Goal: Register for event/course

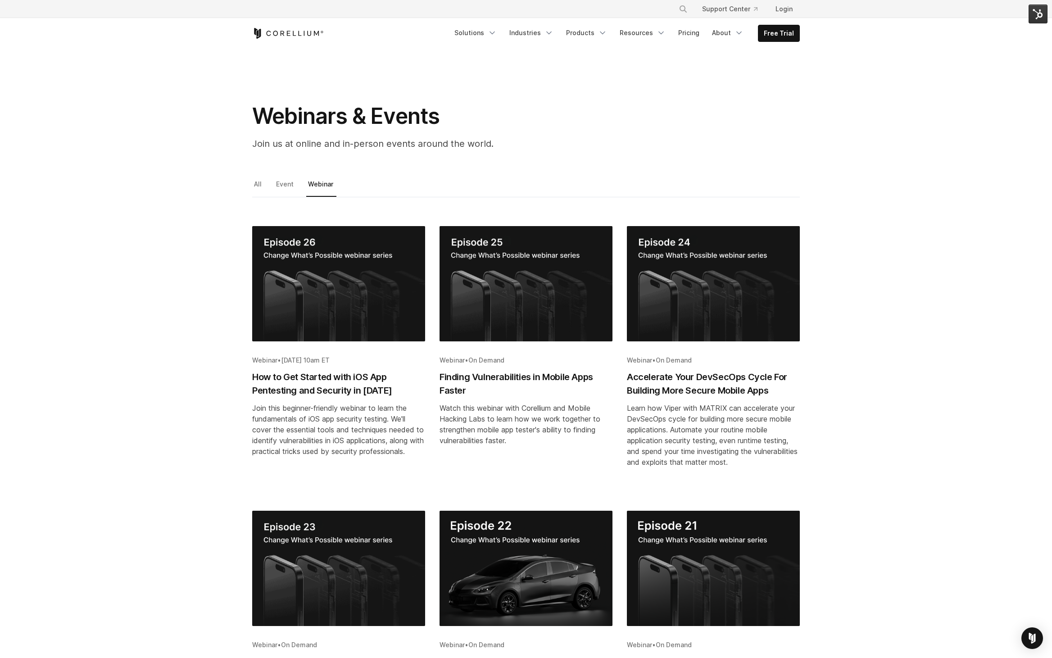
click at [337, 295] on img "Blog post summary: How to Get Started with iOS App Pentesting and Security in 2…" at bounding box center [338, 283] width 173 height 115
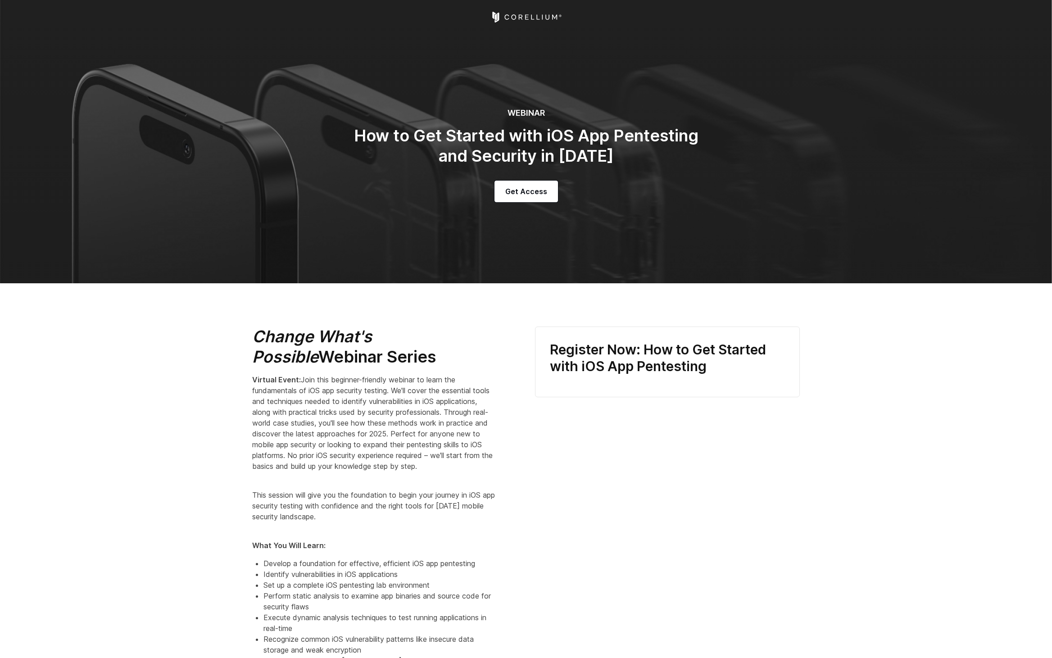
select select "**********"
select select "*********"
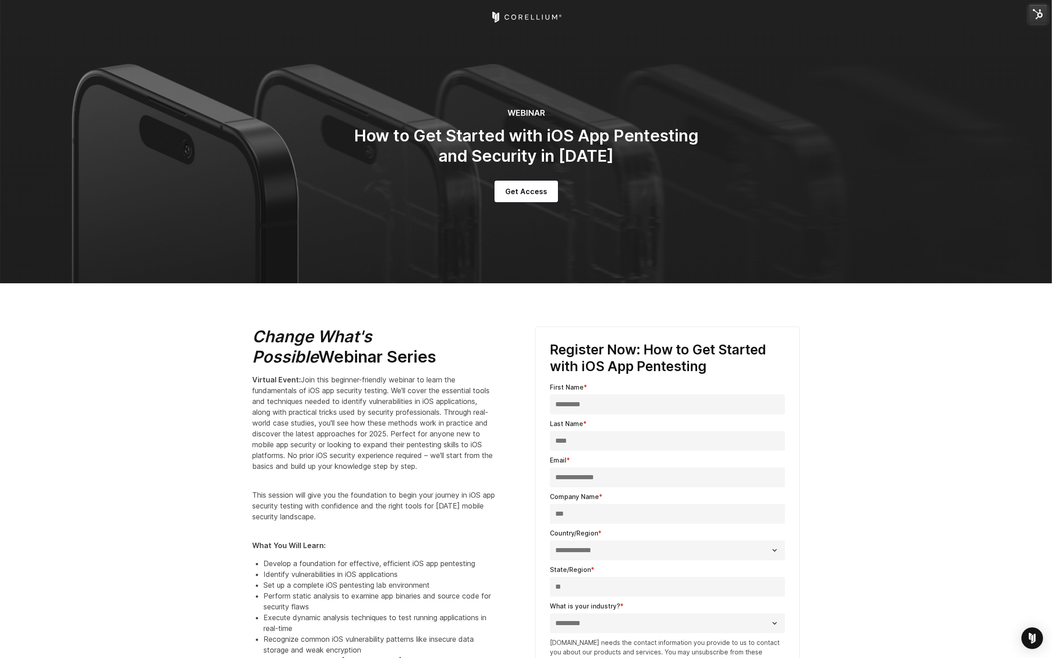
click at [276, 385] on span "Join this beginner-friendly webinar to learn the fundamentals of iOS app securi…" at bounding box center [372, 422] width 241 height 95
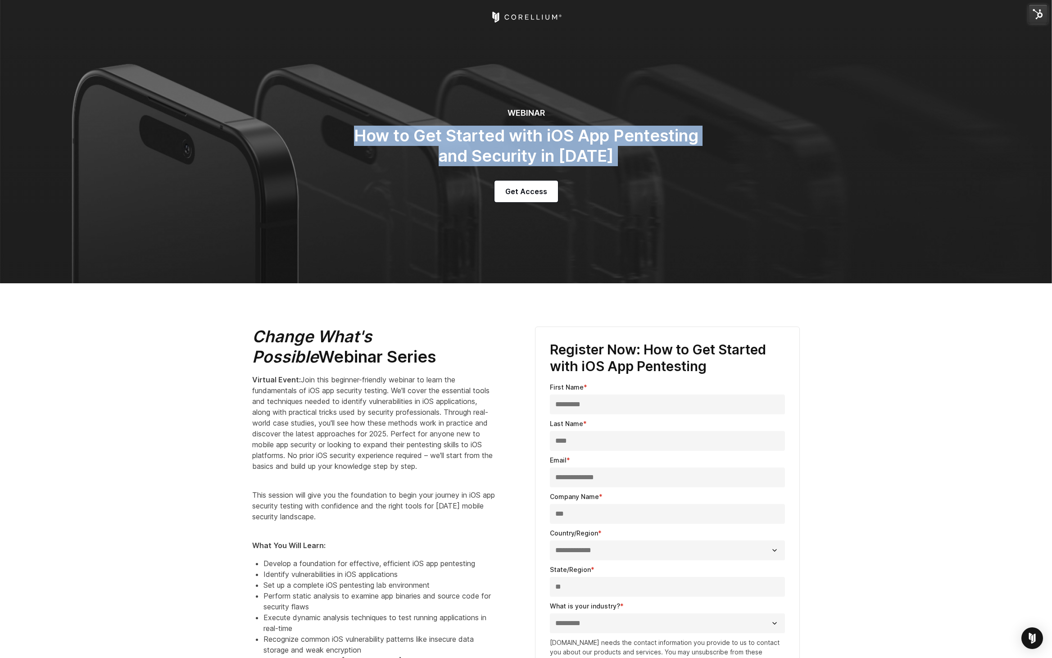
drag, startPoint x: 355, startPoint y: 133, endPoint x: 696, endPoint y: 184, distance: 345.2
click at [695, 184] on div "WEBINAR How to Get Started with iOS App Pentesting and Security in [DATE] Get A…" at bounding box center [526, 155] width 378 height 94
copy div "How to Get Started with iOS App Pentesting and Security in [DATE]"
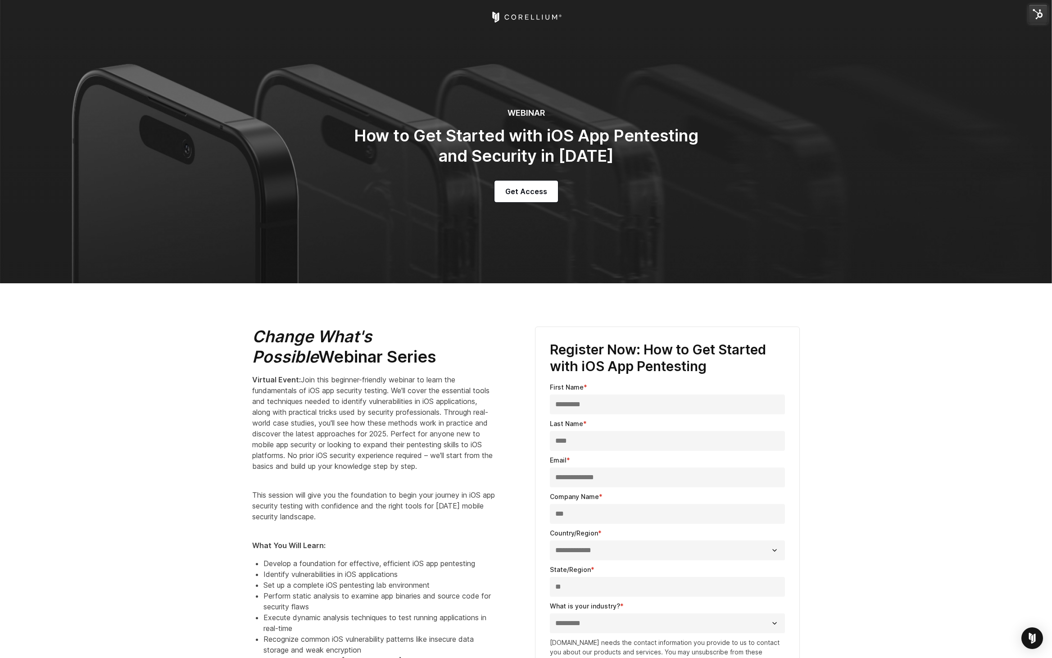
click at [284, 369] on div "Change What's Possible Webinar Series Virtual Event: Join this beginner-friendl…" at bounding box center [384, 584] width 265 height 515
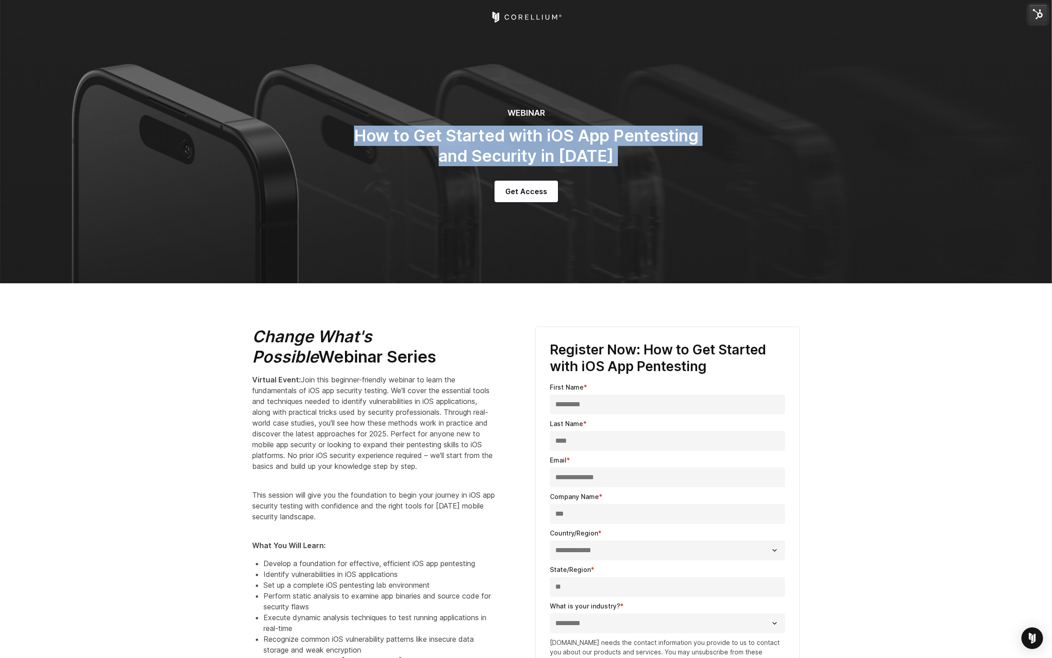
drag, startPoint x: 357, startPoint y: 134, endPoint x: 693, endPoint y: 182, distance: 339.4
click at [693, 182] on div "WEBINAR How to Get Started with iOS App Pentesting and Security in 2025 Get Acc…" at bounding box center [526, 155] width 378 height 94
copy div "How to Get Started with iOS App Pentesting and Security in [DATE]"
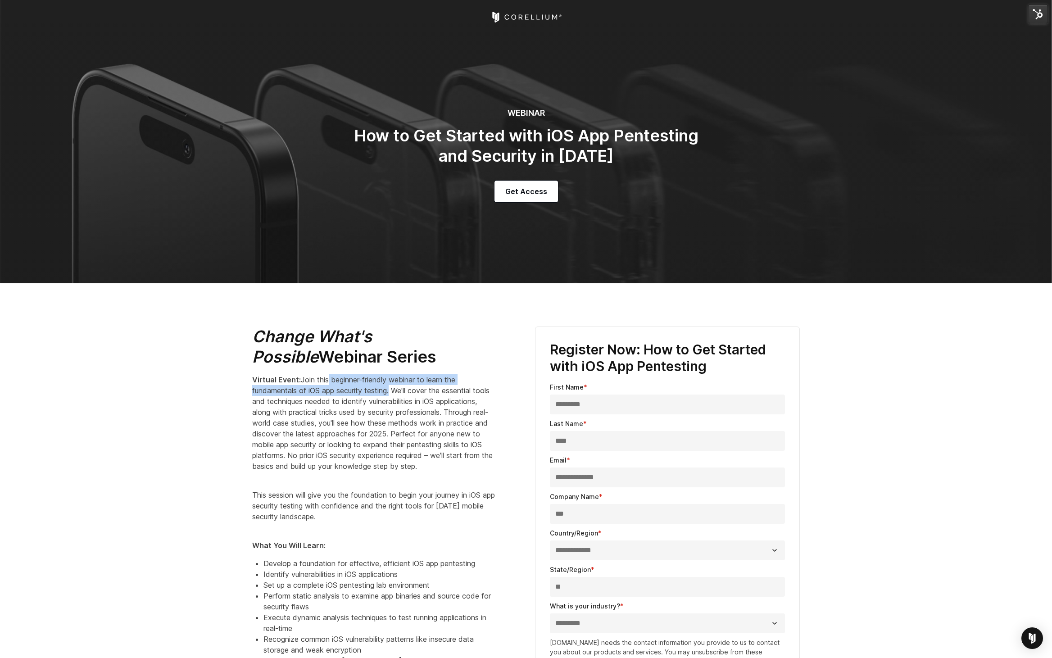
drag, startPoint x: 330, startPoint y: 377, endPoint x: 392, endPoint y: 392, distance: 63.9
click at [392, 392] on span "Join this beginner-friendly webinar to learn the fundamentals of iOS app securi…" at bounding box center [372, 422] width 241 height 95
copy span "beginner-friendly webinar to learn the fundamentals of iOS app security testing."
